Goal: Information Seeking & Learning: Find specific fact

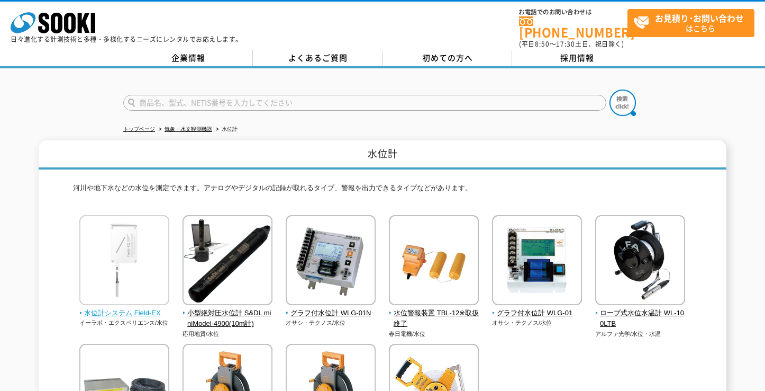
click at [113, 308] on span "水位計システム Field-EX" at bounding box center [124, 313] width 91 height 11
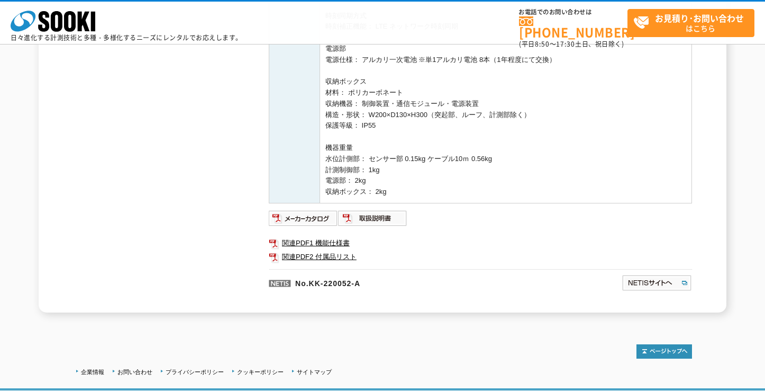
scroll to position [476, 0]
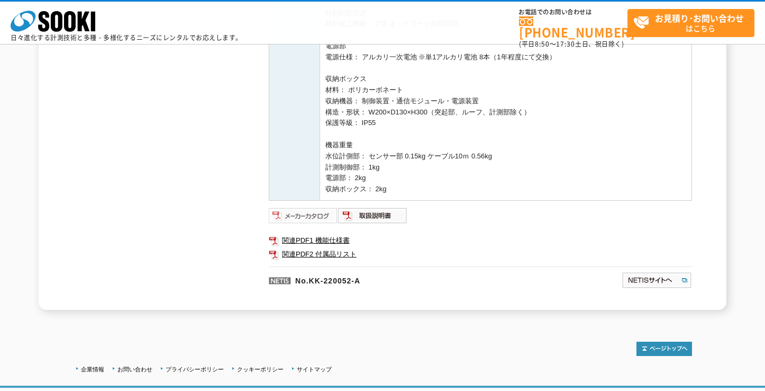
click at [304, 217] on img at bounding box center [303, 215] width 69 height 17
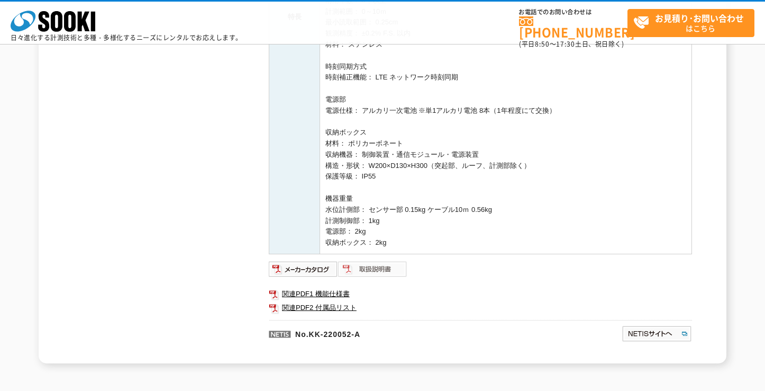
scroll to position [423, 0]
drag, startPoint x: 375, startPoint y: 334, endPoint x: 310, endPoint y: 332, distance: 64.6
click at [310, 332] on p "No.KK-220052-A" at bounding box center [394, 331] width 251 height 25
drag, startPoint x: 310, startPoint y: 332, endPoint x: 316, endPoint y: 333, distance: 5.8
copy p "KK-220052-A"
